Goal: Task Accomplishment & Management: Use online tool/utility

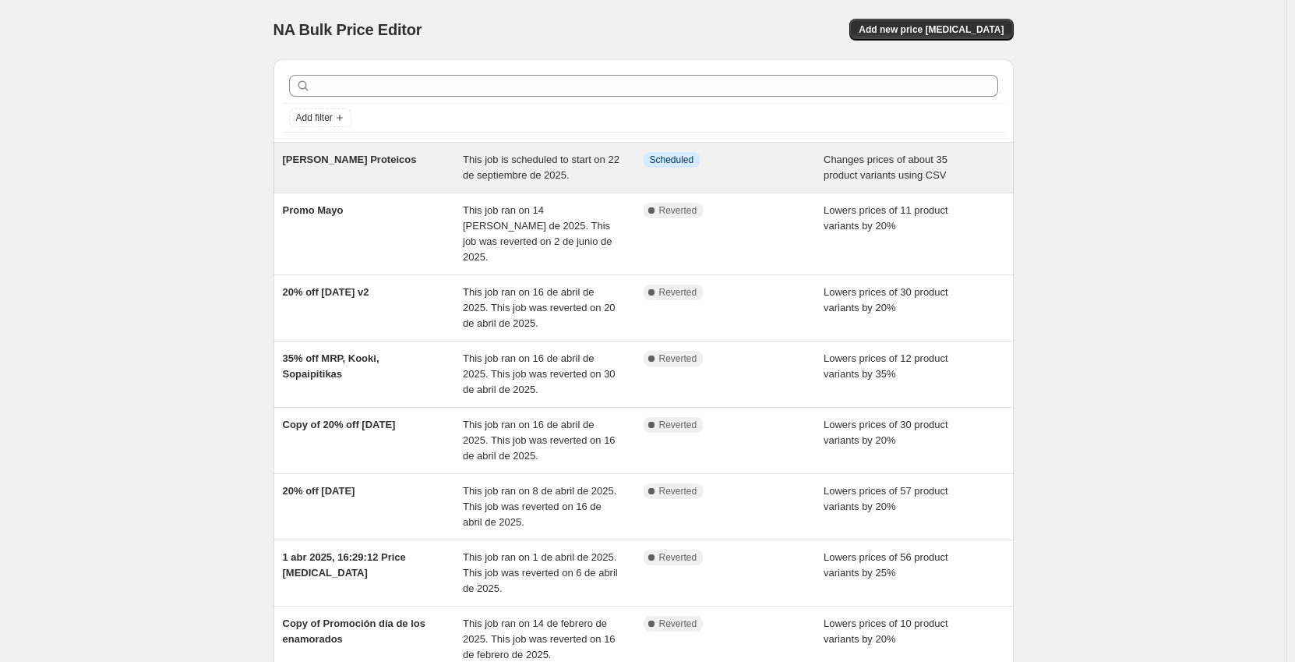
click at [450, 166] on div "[PERSON_NAME] Proteicos" at bounding box center [373, 167] width 181 height 31
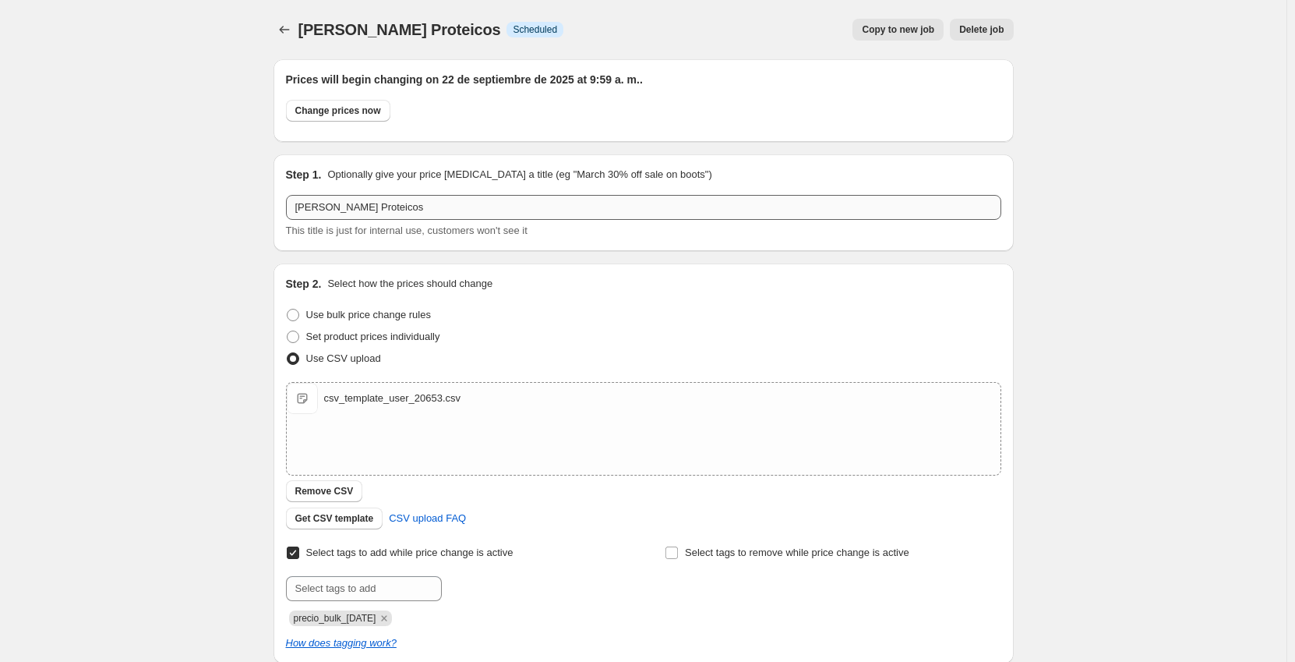
scroll to position [510, 0]
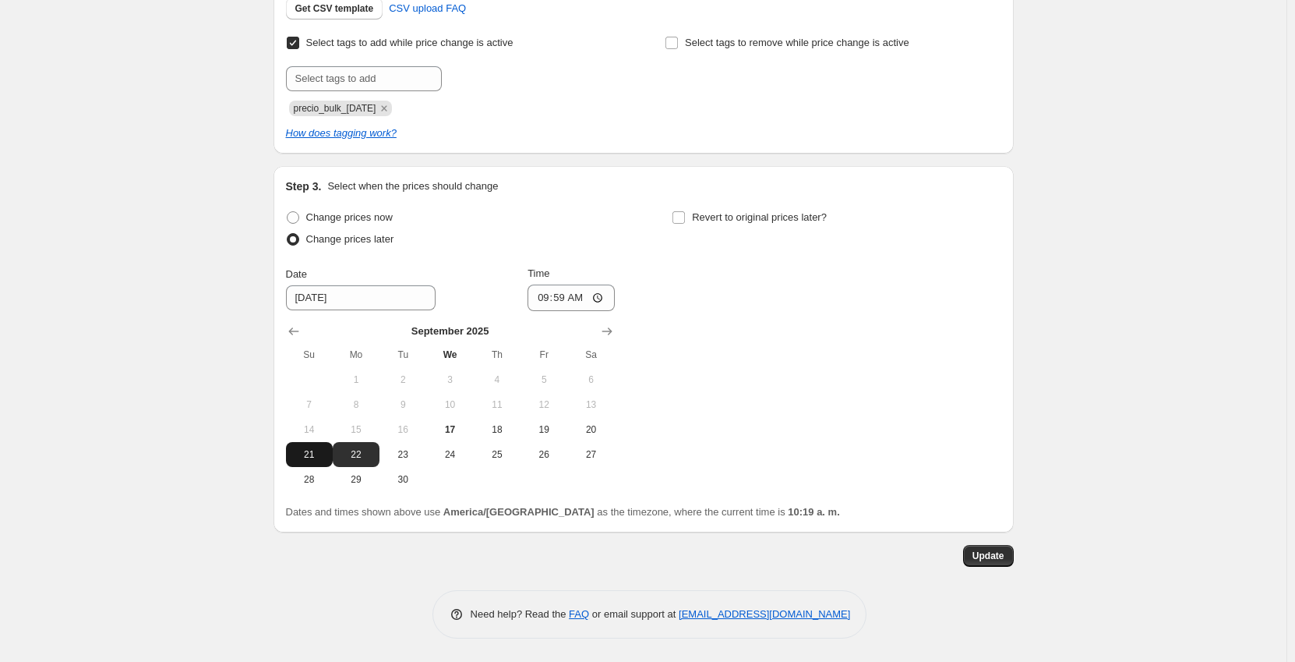
click at [327, 446] on button "21" at bounding box center [309, 454] width 47 height 25
type input "[DATE]"
click at [570, 297] on input "09:59" at bounding box center [571, 298] width 87 height 27
type input "21:00"
click at [988, 551] on span "Update" at bounding box center [989, 556] width 32 height 12
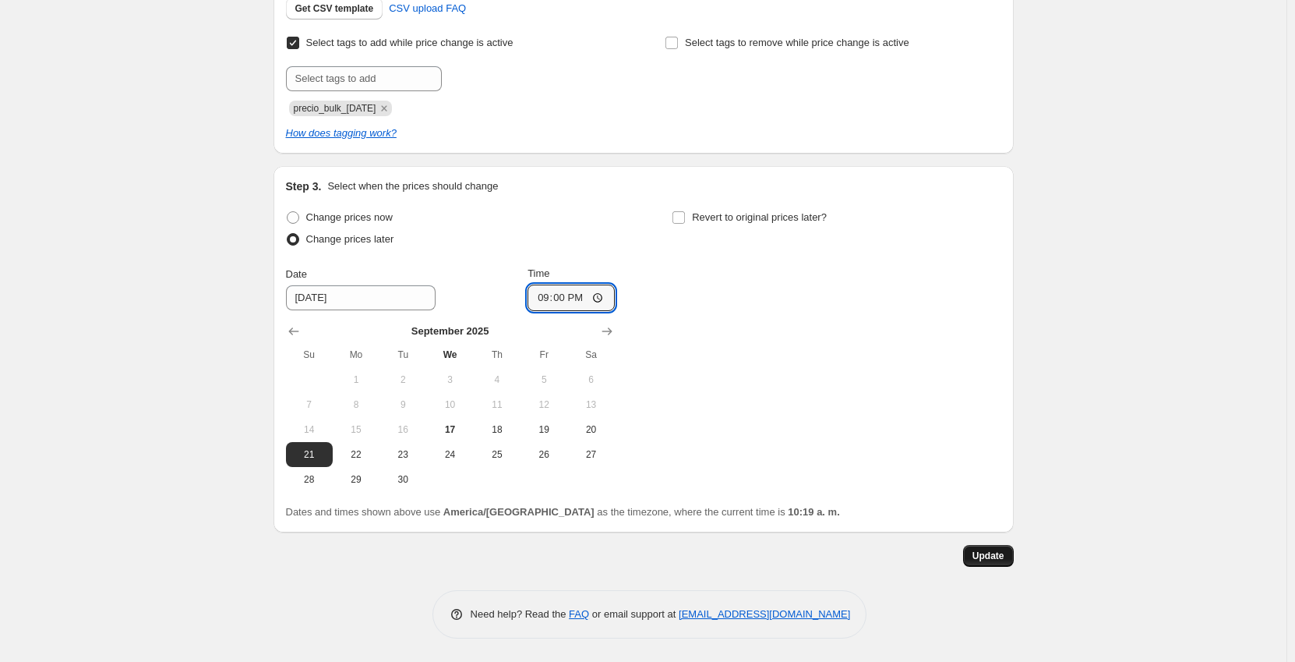
scroll to position [0, 0]
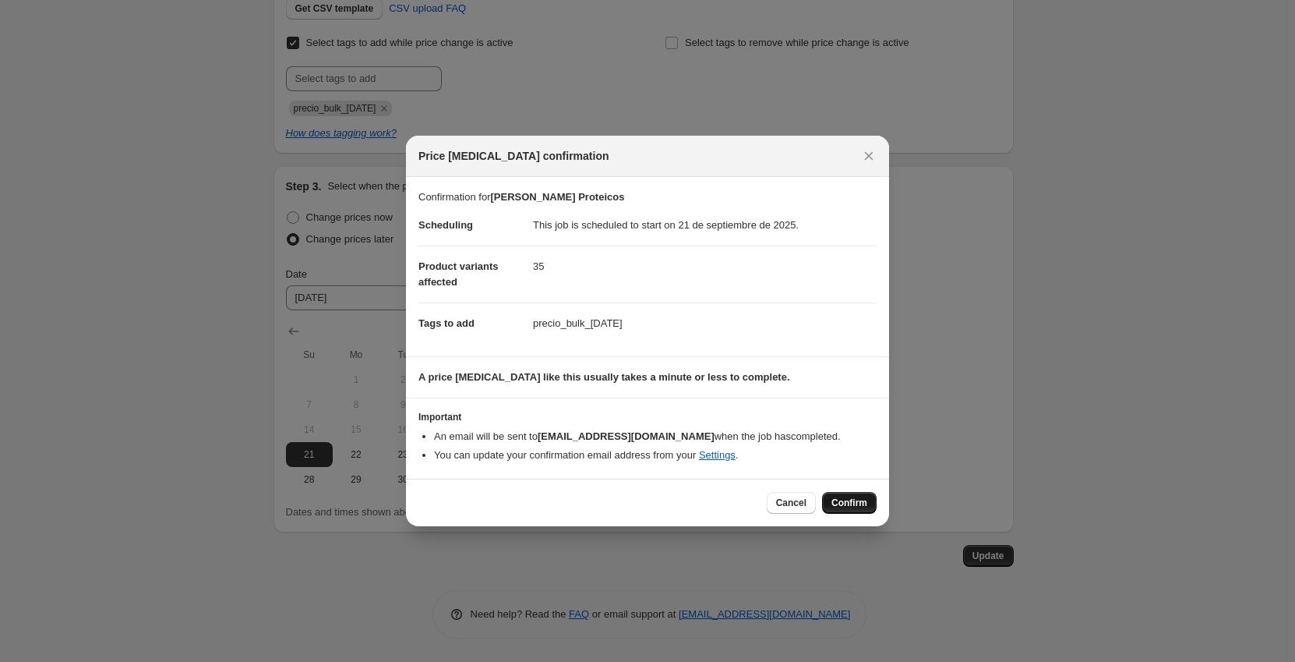
click at [862, 503] on span "Confirm" at bounding box center [850, 503] width 36 height 12
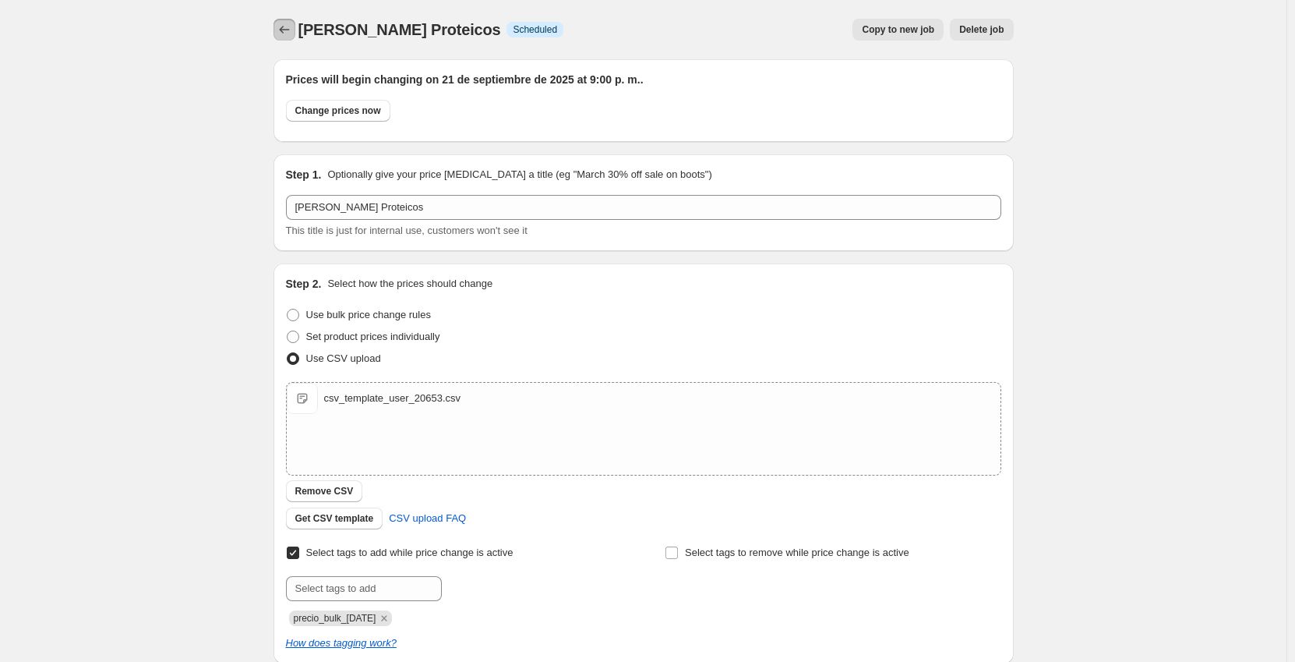
click at [283, 37] on icon "Price change jobs" at bounding box center [285, 30] width 16 height 16
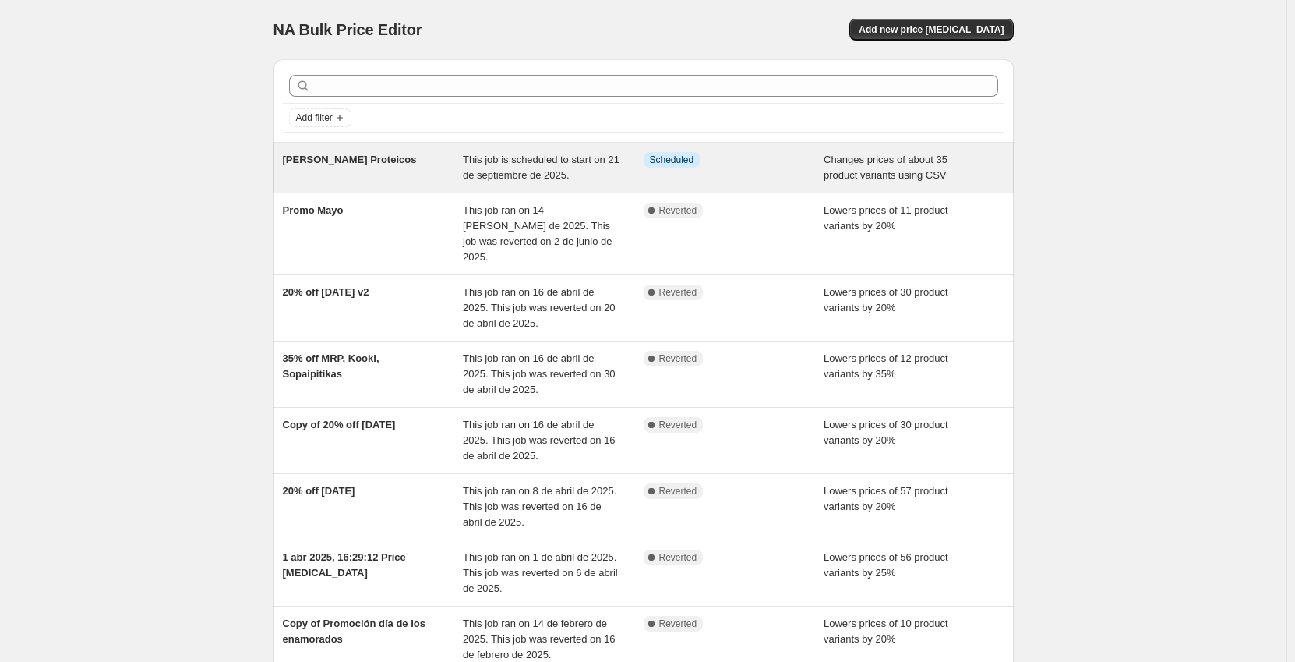
click at [413, 174] on div "[PERSON_NAME] Proteicos" at bounding box center [373, 167] width 181 height 31
